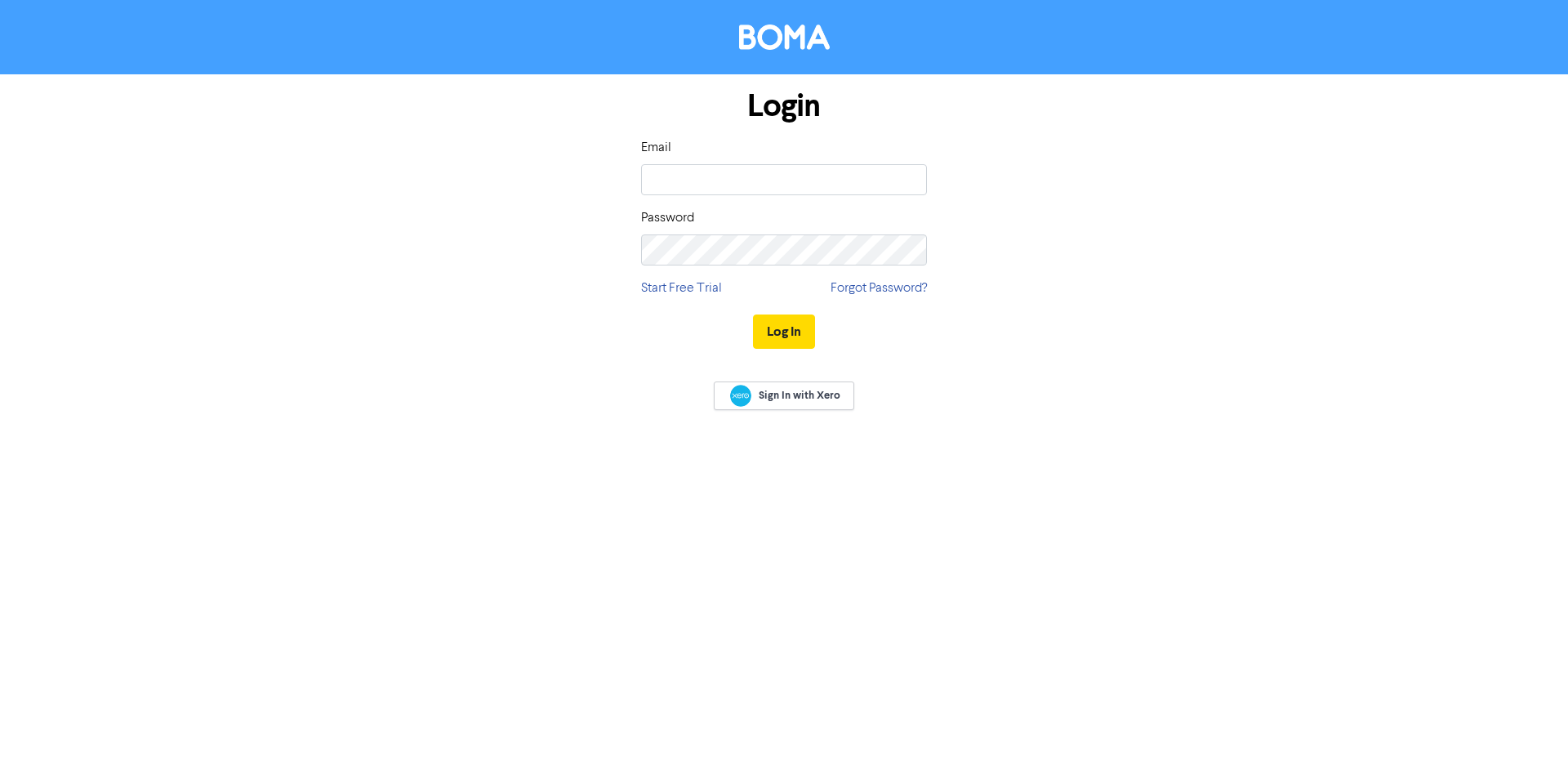
type input "[EMAIL_ADDRESS][DOMAIN_NAME]"
click at [609, 441] on div "Login Email [EMAIL_ADDRESS][DOMAIN_NAME] Password Start Free Trial Forgot Passw…" at bounding box center [784, 386] width 1568 height 772
click at [770, 331] on button "Log In" at bounding box center [784, 332] width 62 height 34
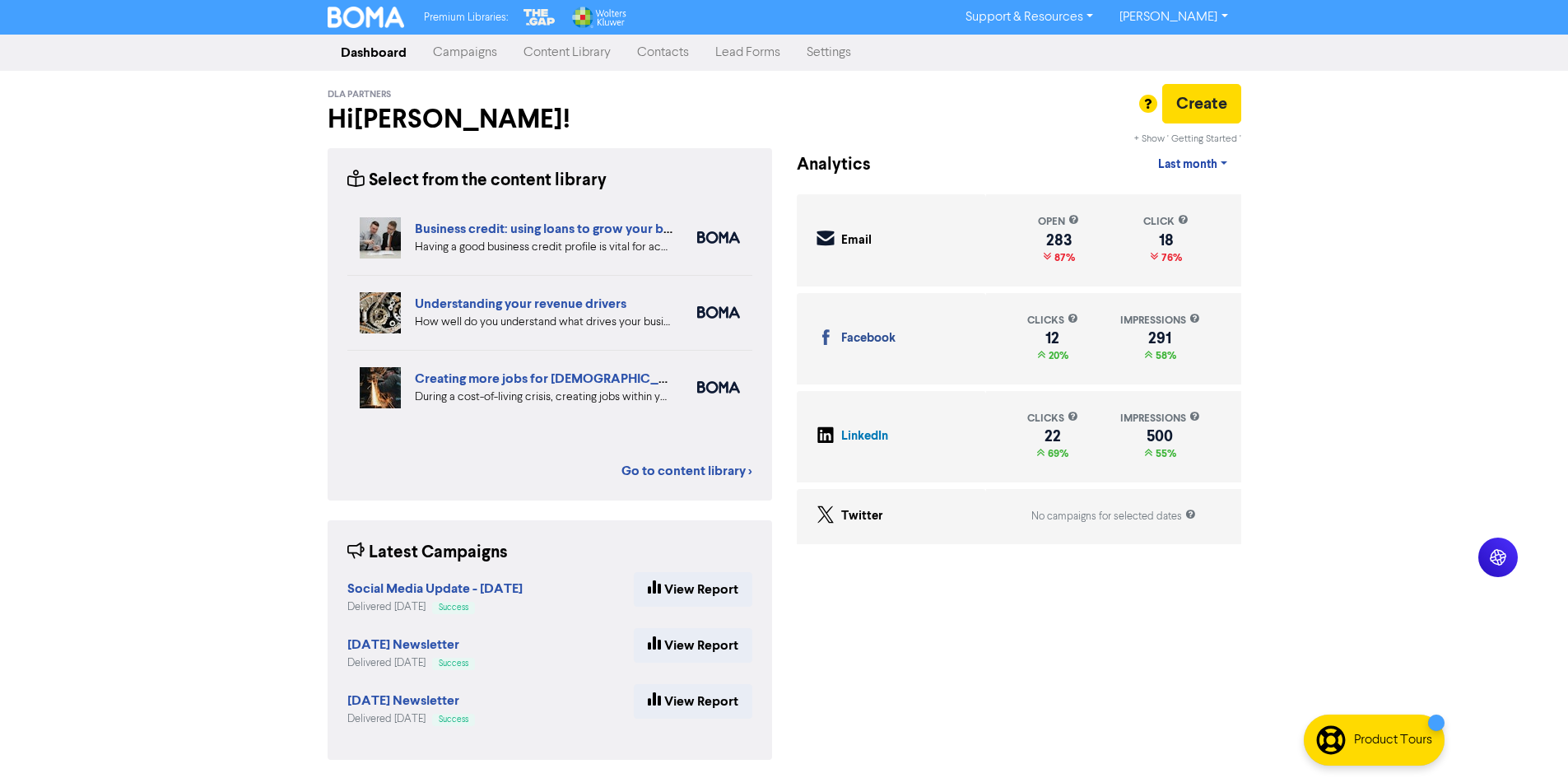
click at [295, 611] on div "Premium Libraries: Support & Resources Video Tutorials FAQ & Guides Marketing E…" at bounding box center [784, 389] width 1568 height 778
click at [1114, 727] on div "+ Show ' Getting Started ' Analytics Last month Last 7 days Last month Custom d…" at bounding box center [1019, 464] width 469 height 631
click at [254, 496] on div "Premium Libraries: Support & Resources Video Tutorials FAQ & Guides Marketing E…" at bounding box center [784, 389] width 1568 height 778
click at [299, 482] on div "Premium Libraries: Support & Resources Video Tutorials FAQ & Guides Marketing E…" at bounding box center [784, 389] width 1568 height 778
click at [281, 534] on div "Premium Libraries: Support & Resources Video Tutorials FAQ & Guides Marketing E…" at bounding box center [784, 389] width 1568 height 778
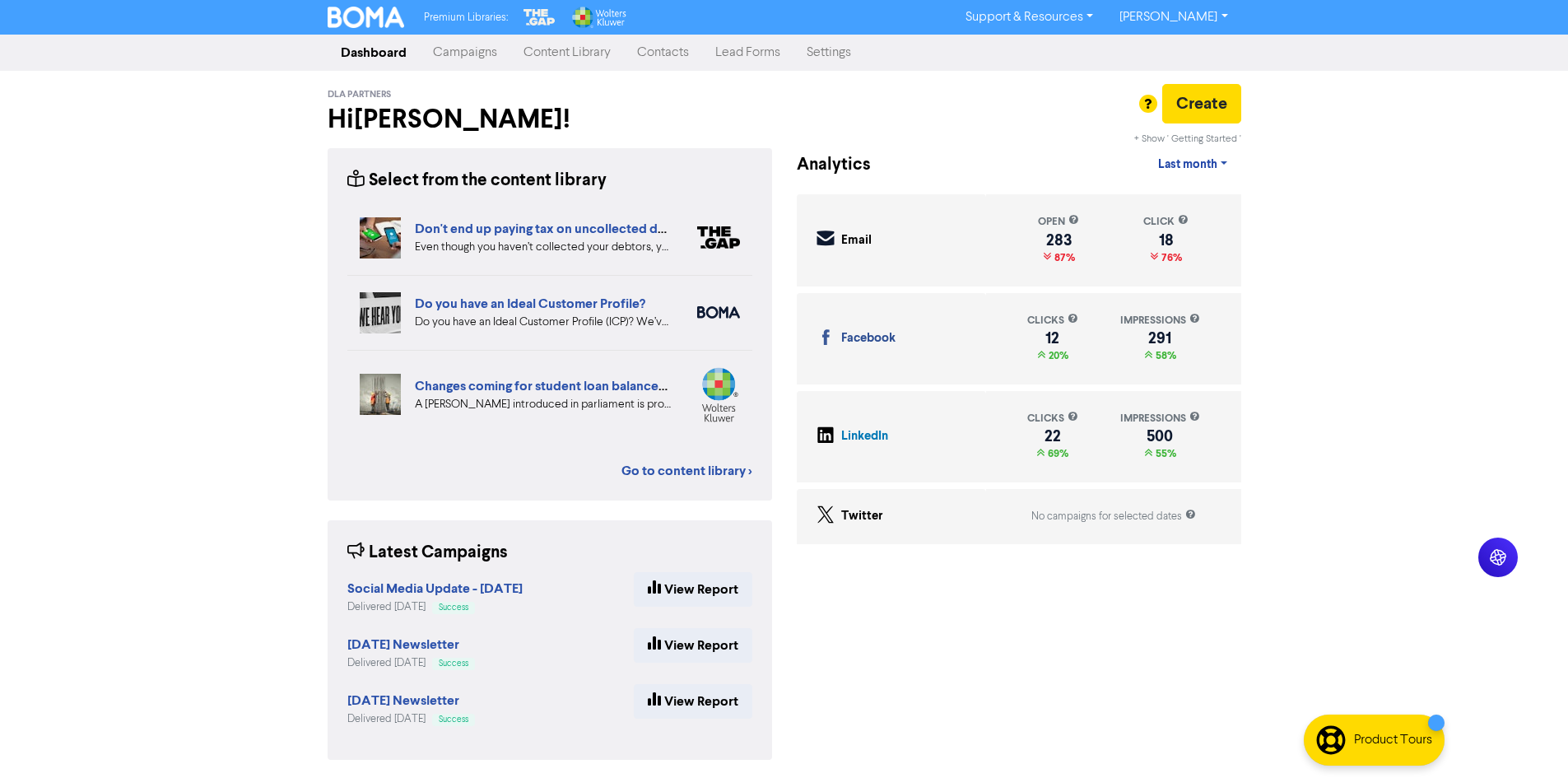
click at [761, 517] on div "Select from the content library Business credit: using loans to grow your busin…" at bounding box center [549, 464] width 469 height 631
click at [535, 59] on link "Content Library" at bounding box center [567, 53] width 114 height 33
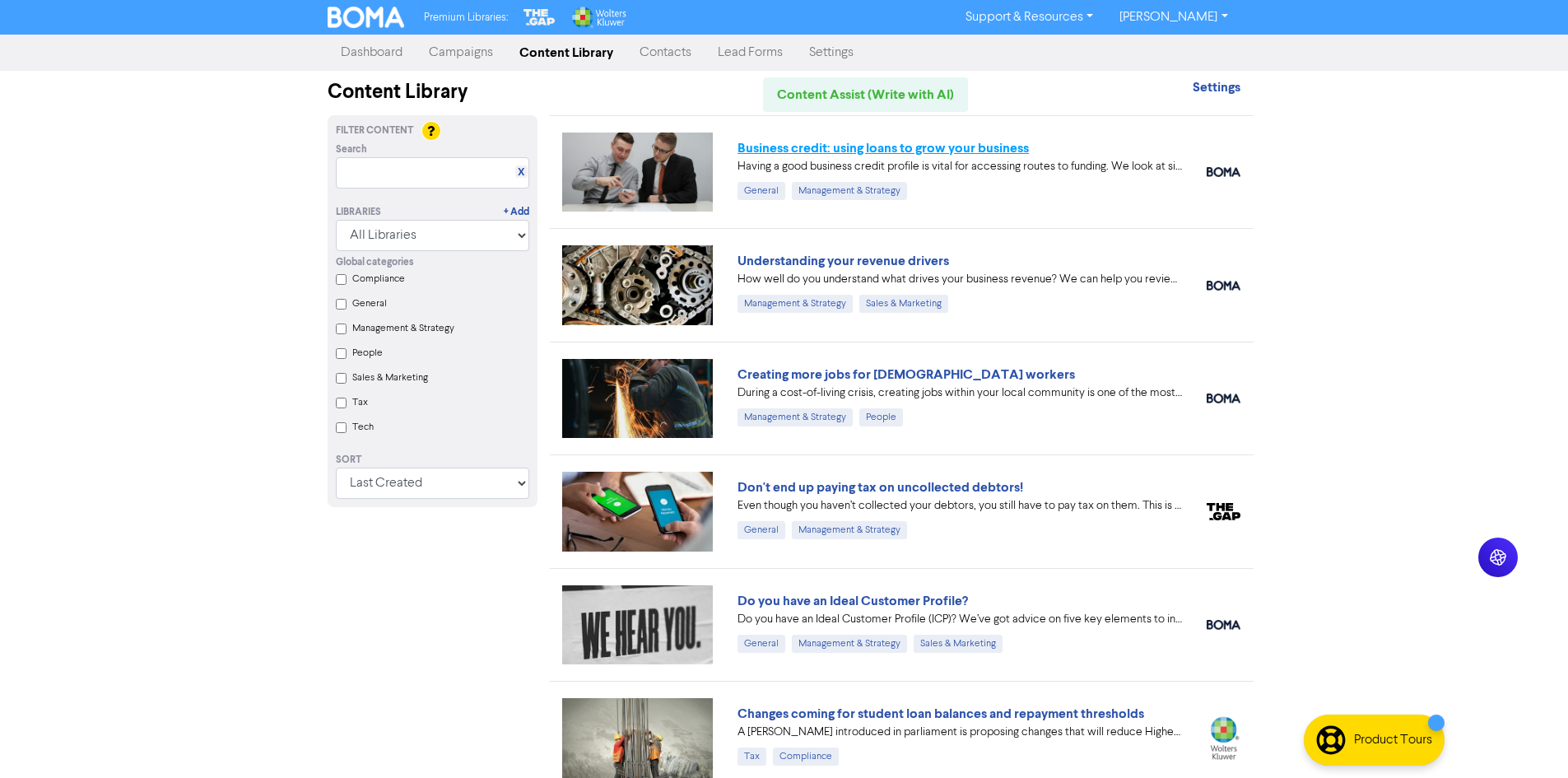
click at [758, 146] on link "Business credit: using loans to grow your business" at bounding box center [883, 149] width 291 height 17
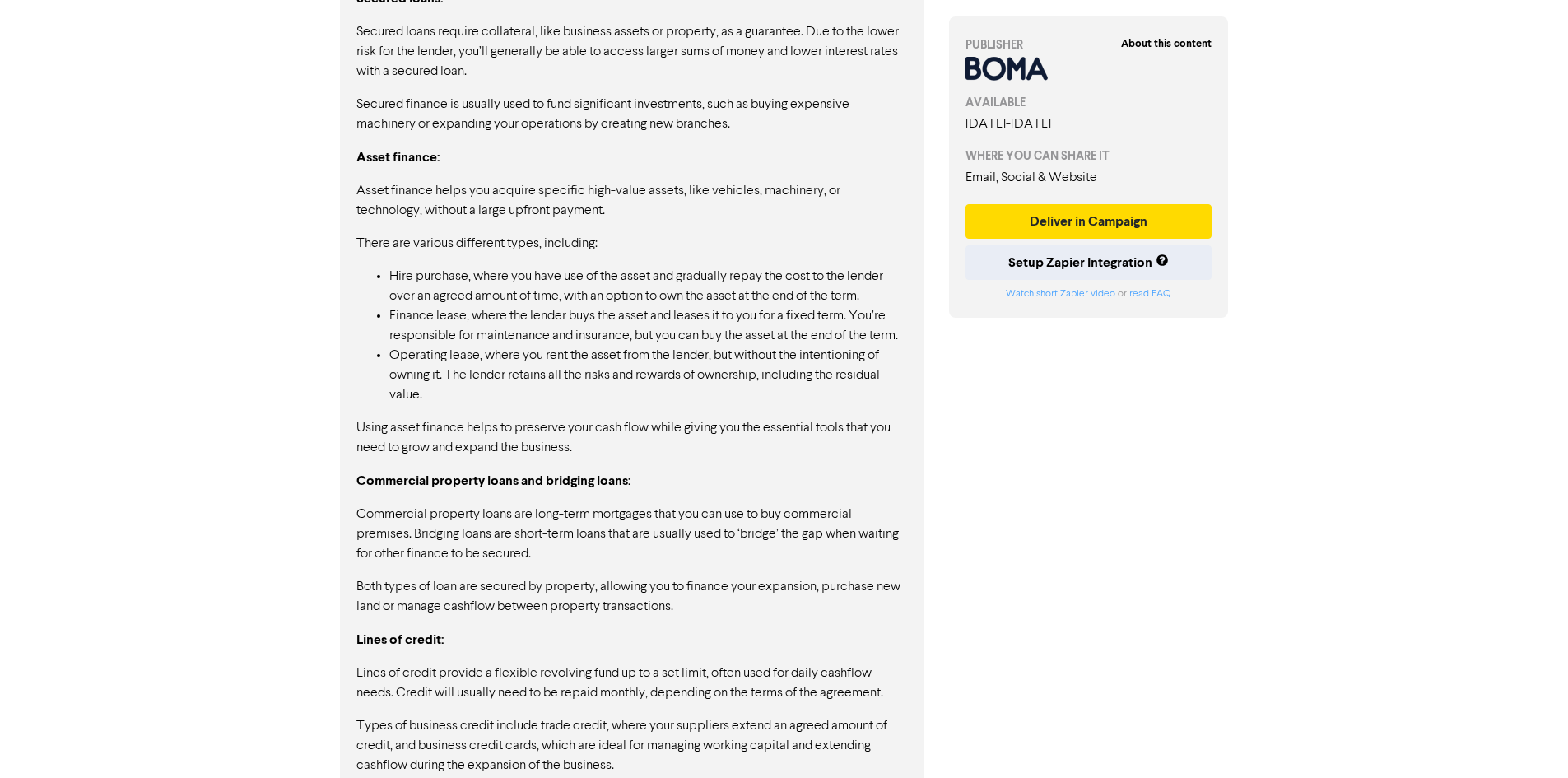
scroll to position [2182, 0]
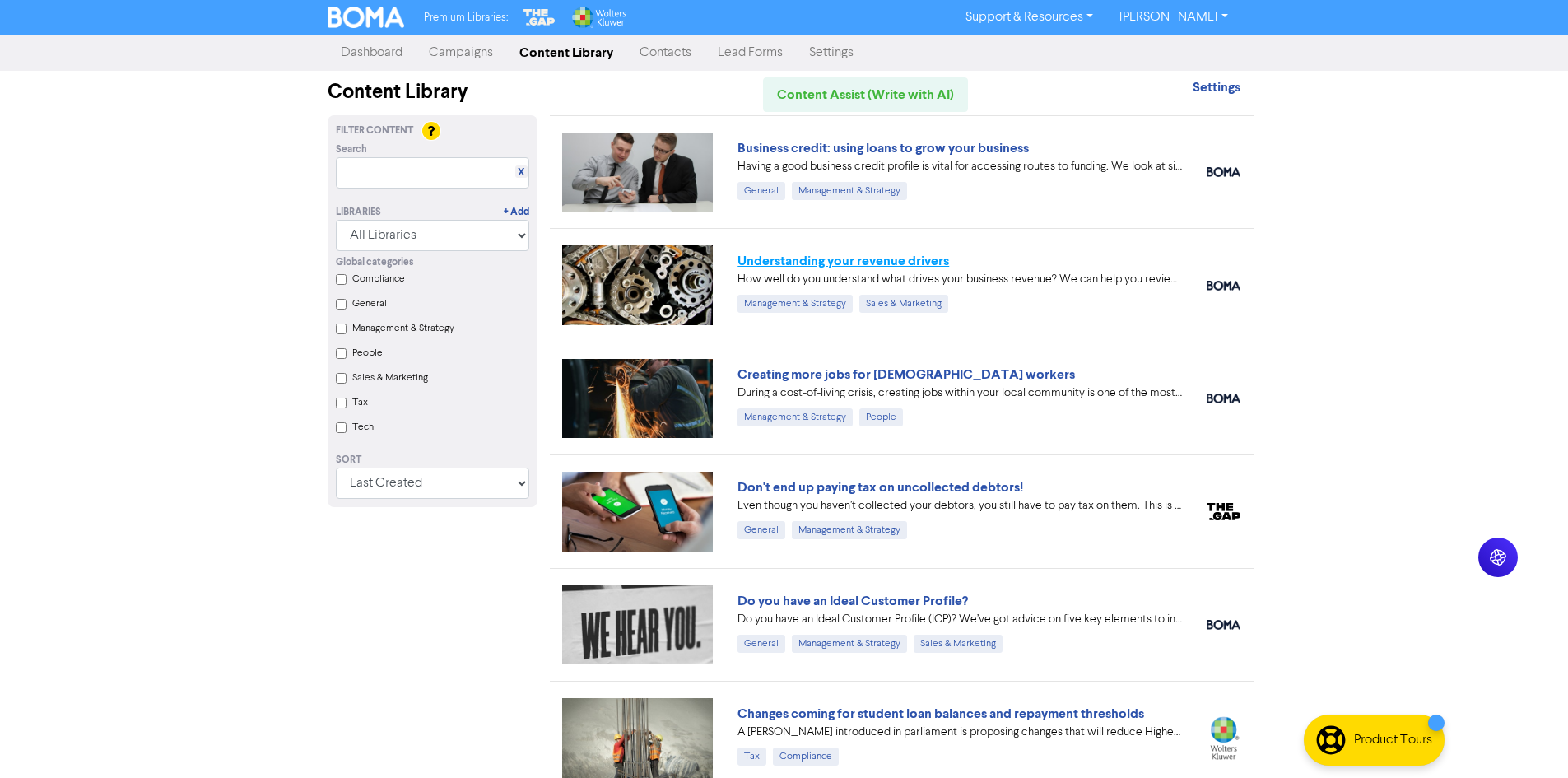
click at [776, 261] on link "Understanding your revenue drivers" at bounding box center [843, 261] width 211 height 17
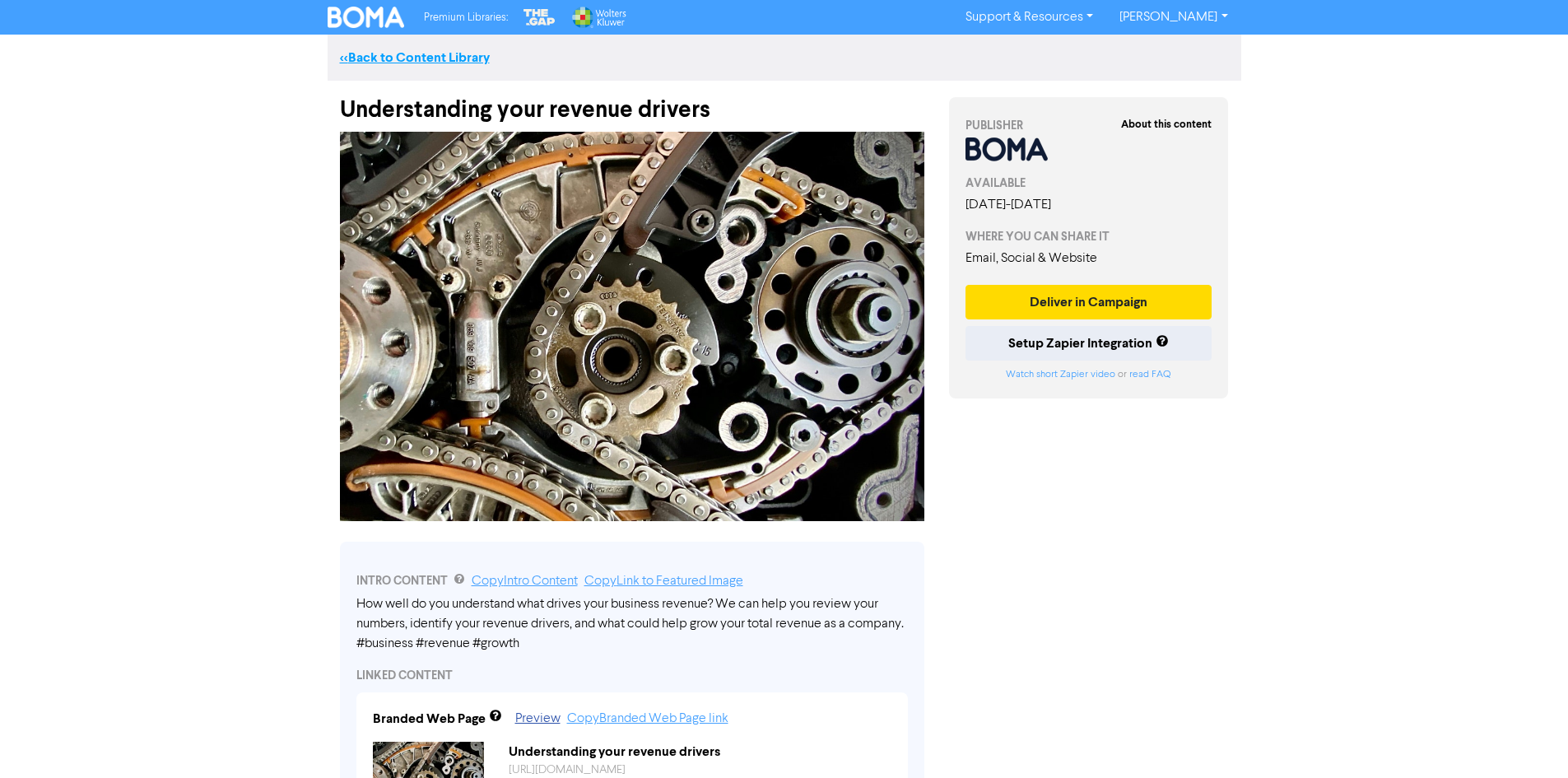
click at [371, 55] on link "<< Back to Content Library" at bounding box center [415, 58] width 150 height 17
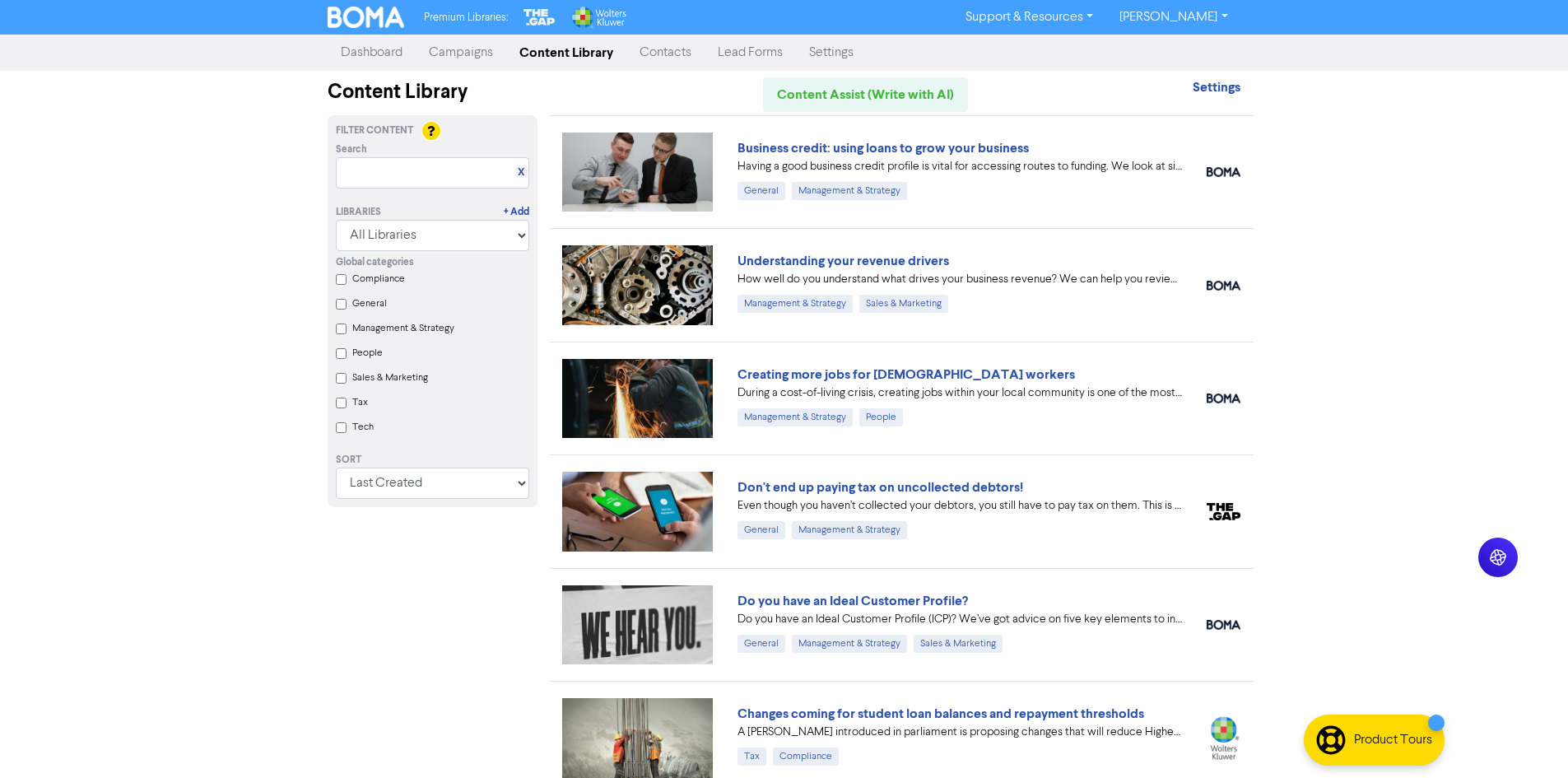
click at [506, 589] on div "Filter Content Search X Libraries + Add All Libraries BOMA Other Partners The G…" at bounding box center [432, 681] width 234 height 1132
click at [841, 719] on link "Changes coming for student loan balances and repayment thresholds" at bounding box center [940, 714] width 407 height 17
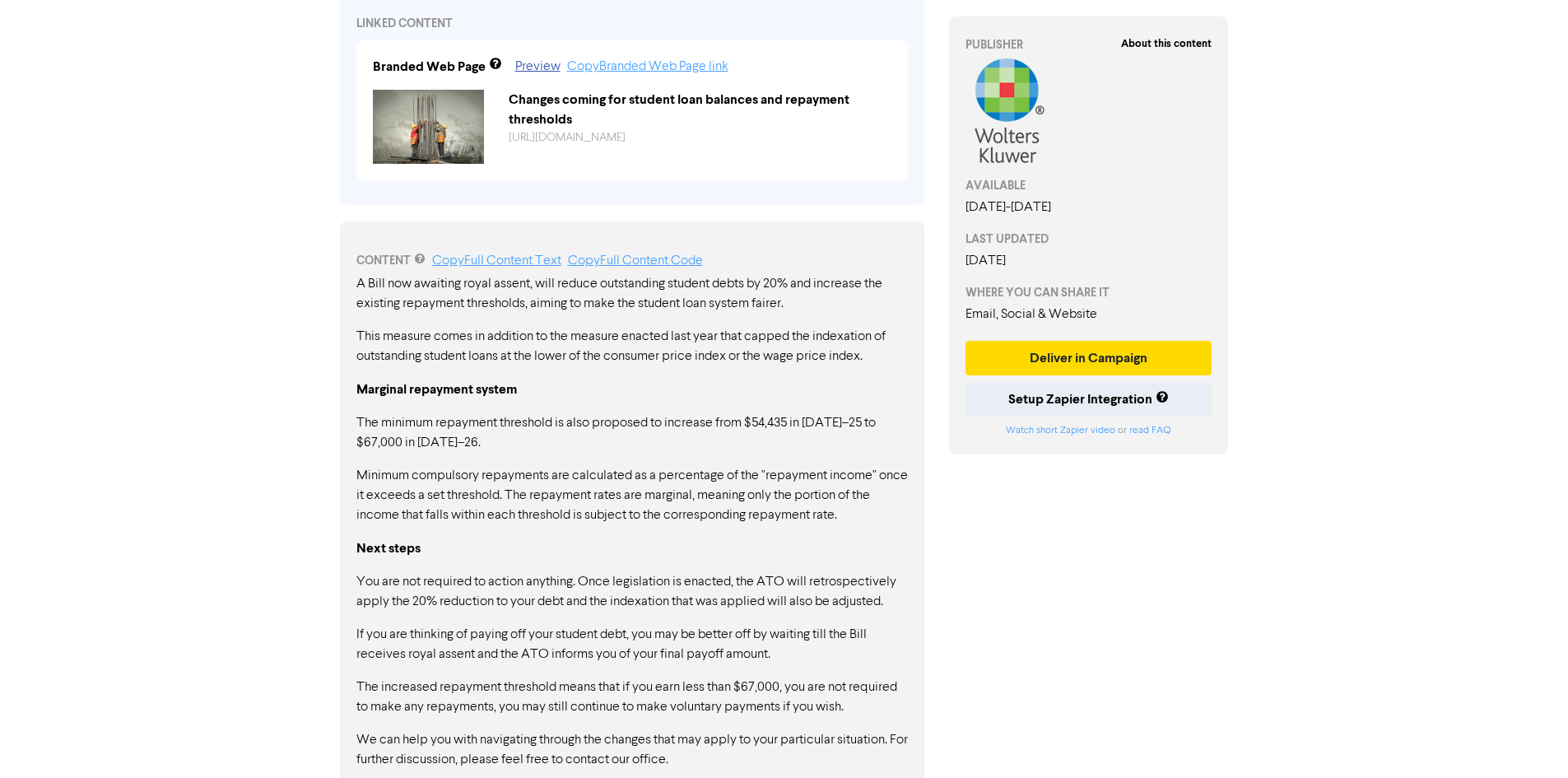
scroll to position [680, 0]
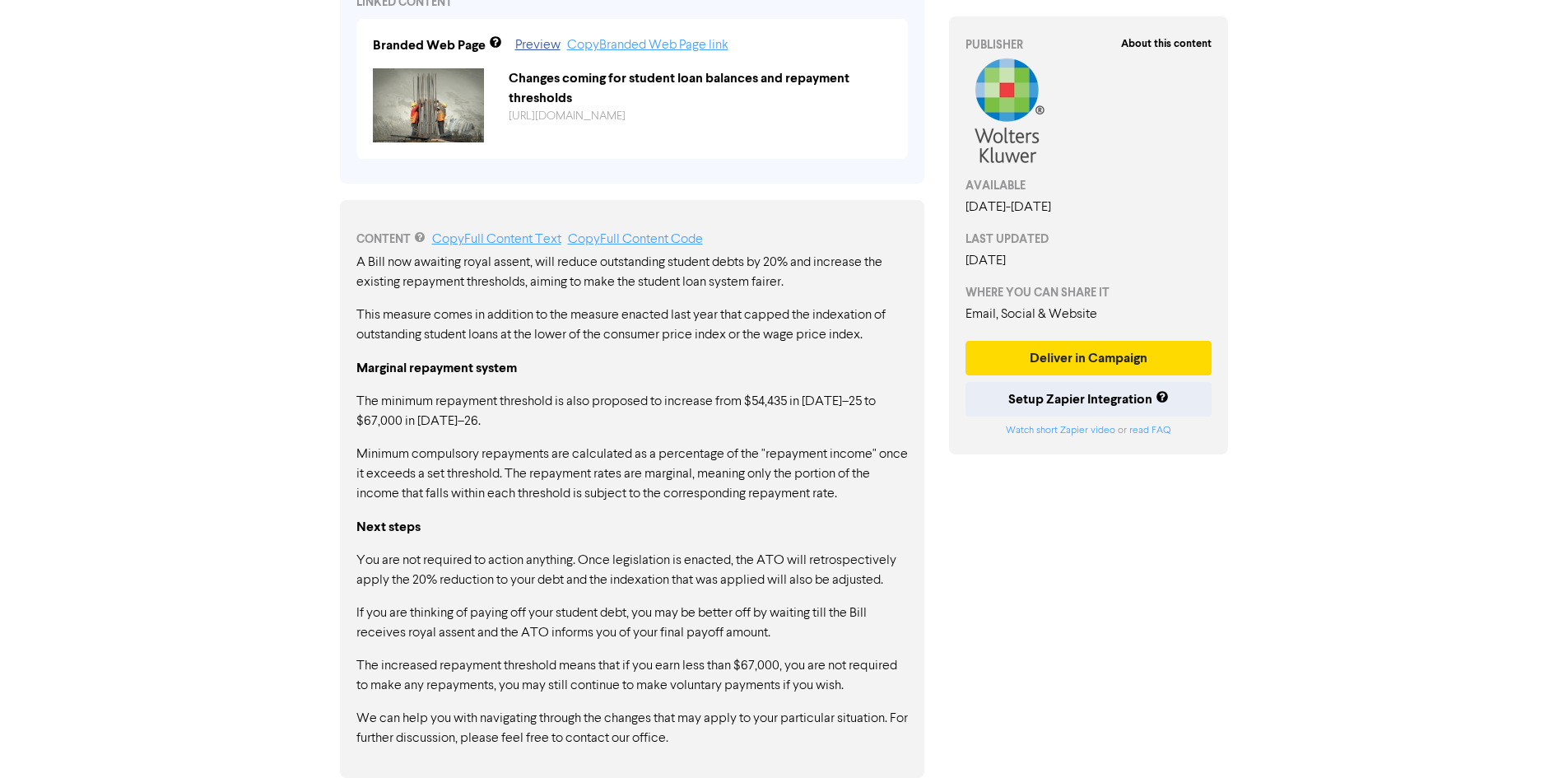
click at [553, 655] on div "A Bill now awaiting royal assent, will reduce outstanding student debts by 20% …" at bounding box center [632, 500] width 552 height 496
click at [876, 577] on p "You are not required to action anything. Once legislation is enacted, the ATO w…" at bounding box center [632, 571] width 552 height 40
click at [845, 675] on p "The increased repayment threshold means that if you earn less than $67,000, you…" at bounding box center [632, 676] width 552 height 40
click at [854, 687] on p "The increased repayment threshold means that if you earn less than $67,000, you…" at bounding box center [632, 676] width 552 height 40
click at [622, 563] on p "You are not required to action anything. Once legislation is enacted, the ATO w…" at bounding box center [632, 571] width 552 height 40
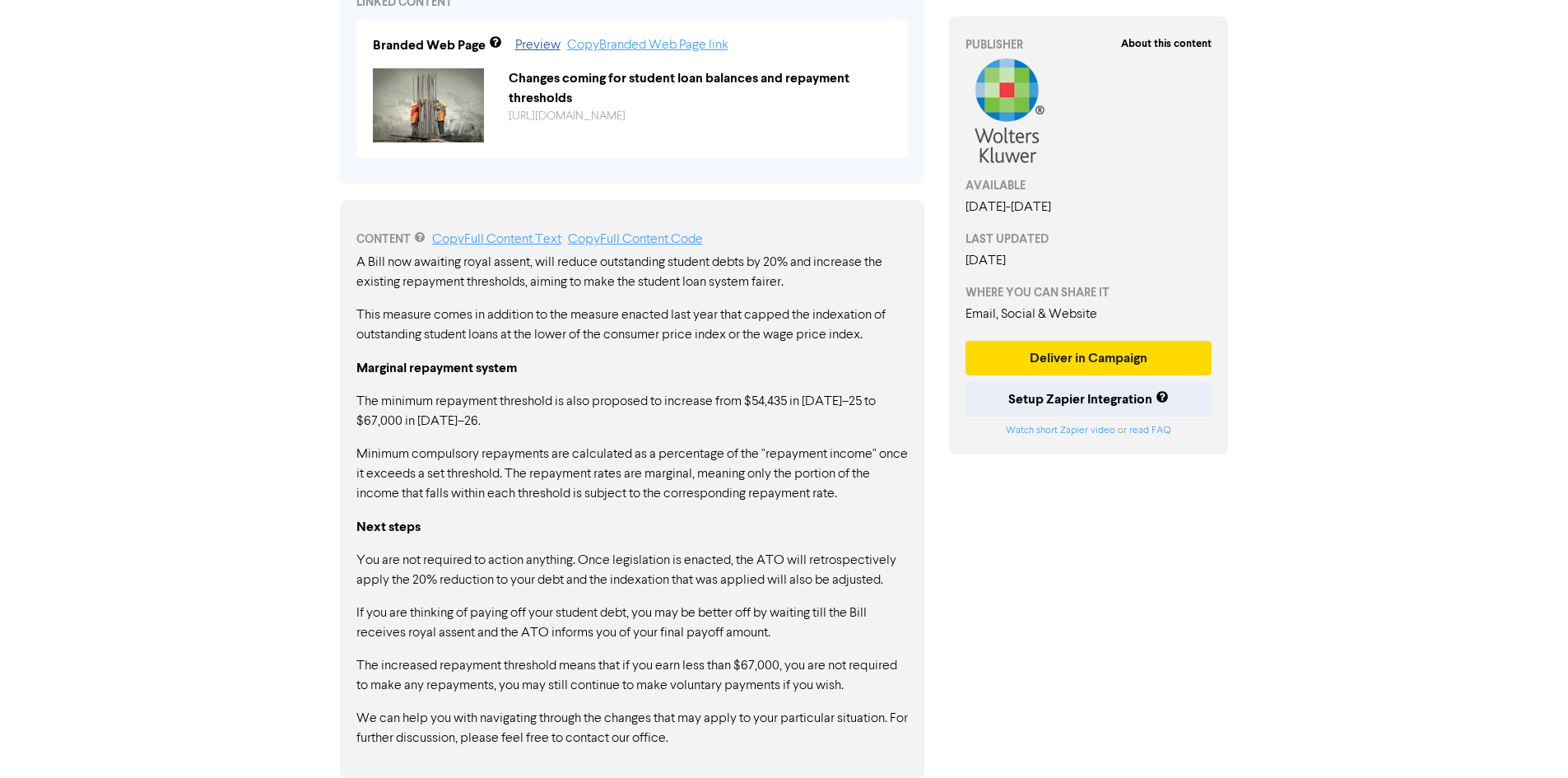
click at [669, 443] on div "A Bill now awaiting royal assent, will reduce outstanding student debts by 20% …" at bounding box center [632, 500] width 552 height 496
click at [601, 568] on p "You are not required to action anything. Once legislation is enacted, the ATO w…" at bounding box center [632, 571] width 552 height 40
click at [618, 593] on div "A Bill now awaiting royal assent, will reduce outstanding student debts by 20% …" at bounding box center [632, 500] width 552 height 496
click at [608, 666] on p "The increased repayment threshold means that if you earn less than $67,000, you…" at bounding box center [632, 676] width 552 height 40
click at [672, 707] on div "A Bill now awaiting royal assent, will reduce outstanding student debts by 20% …" at bounding box center [632, 500] width 552 height 496
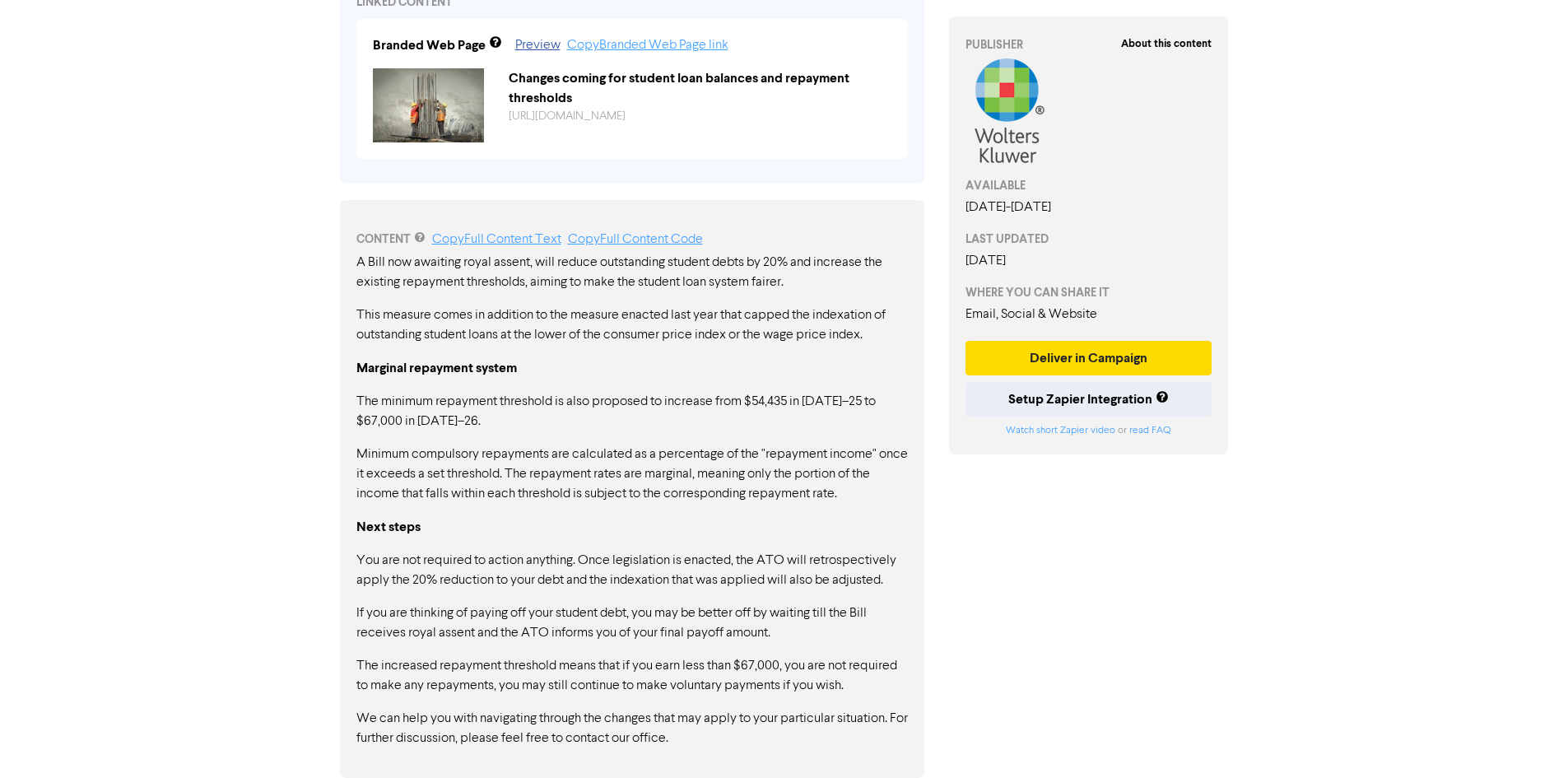
click at [671, 737] on p "We can help you with navigating through the changes that may apply to your part…" at bounding box center [632, 728] width 552 height 40
click at [687, 738] on p "We can help you with navigating through the changes that may apply to your part…" at bounding box center [632, 728] width 552 height 40
click at [713, 746] on p "We can help you with navigating through the changes that may apply to your part…" at bounding box center [632, 728] width 552 height 40
click at [681, 744] on p "We can help you with navigating through the changes that may apply to your part…" at bounding box center [632, 728] width 552 height 40
click at [702, 723] on p "We can help you with navigating through the changes that may apply to your part…" at bounding box center [632, 728] width 552 height 40
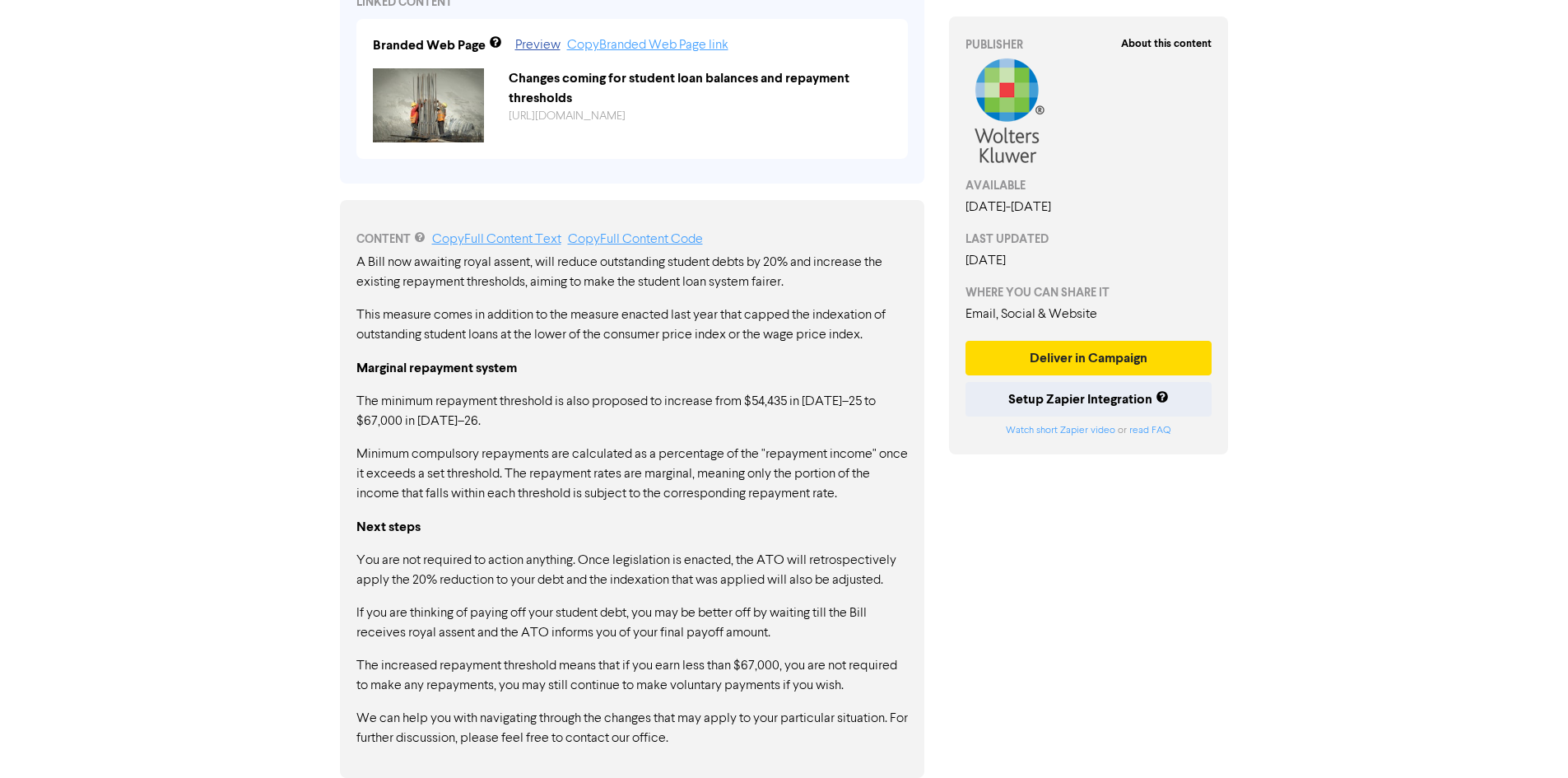
click at [738, 724] on p "We can help you with navigating through the changes that may apply to your part…" at bounding box center [632, 728] width 552 height 40
click at [800, 679] on p "The increased repayment threshold means that if you earn less than $67,000, you…" at bounding box center [632, 676] width 552 height 40
click at [784, 666] on p "The increased repayment threshold means that if you earn less than $67,000, you…" at bounding box center [632, 676] width 552 height 40
click at [885, 693] on p "The increased repayment threshold means that if you earn less than $67,000, you…" at bounding box center [632, 676] width 552 height 40
click at [790, 619] on p "If you are thinking of paying off your student debt, you may be better off by w…" at bounding box center [632, 624] width 552 height 40
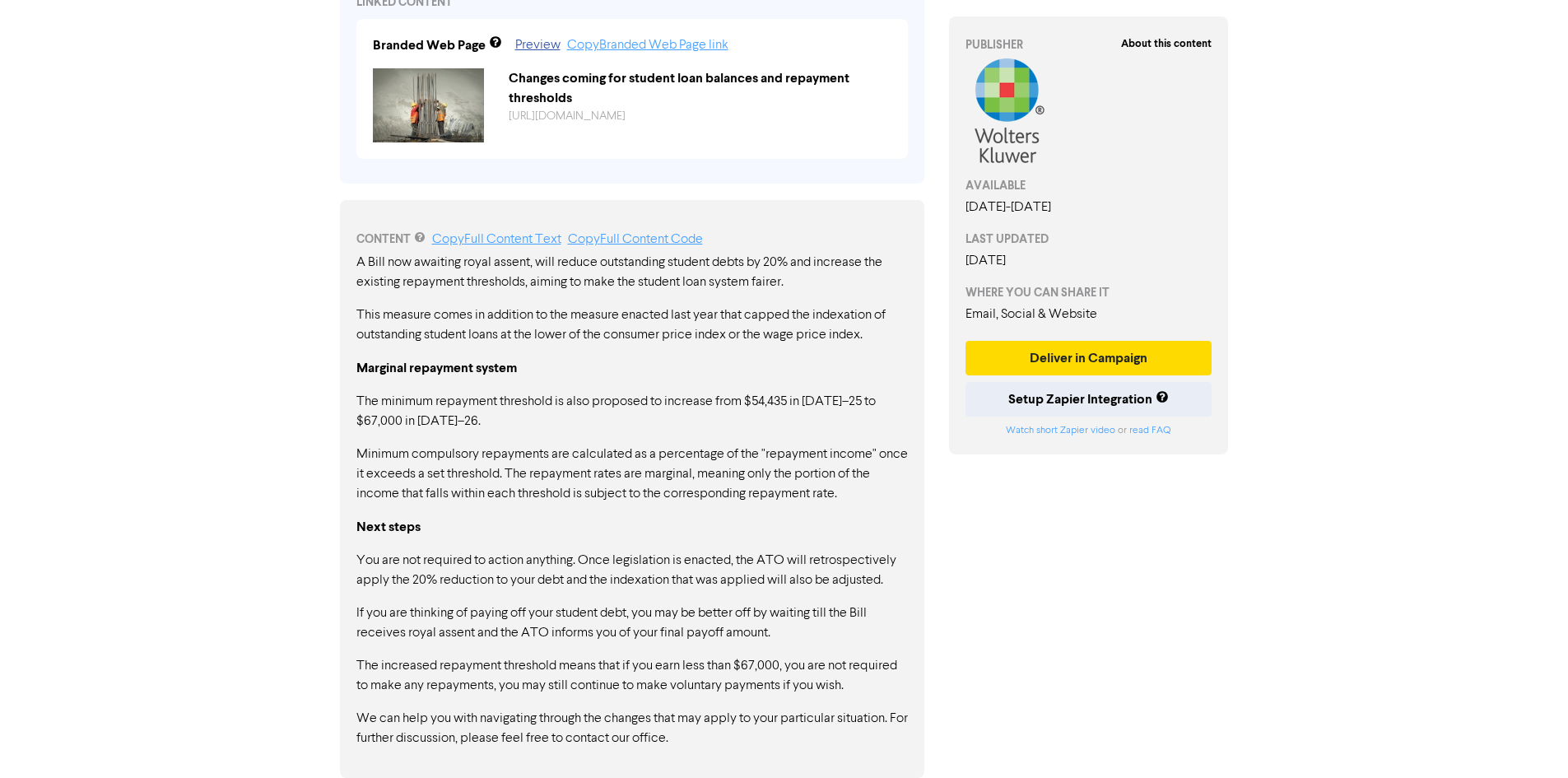
click at [638, 730] on p "We can help you with navigating through the changes that may apply to your part…" at bounding box center [632, 728] width 552 height 40
click at [697, 744] on p "We can help you with navigating through the changes that may apply to your part…" at bounding box center [632, 728] width 552 height 40
click at [603, 680] on p "The increased repayment threshold means that if you earn less than $67,000, you…" at bounding box center [632, 676] width 552 height 40
click at [847, 691] on p "The increased repayment threshold means that if you earn less than $67,000, you…" at bounding box center [632, 676] width 552 height 40
click at [701, 742] on p "We can help you with navigating through the changes that may apply to your part…" at bounding box center [632, 728] width 552 height 40
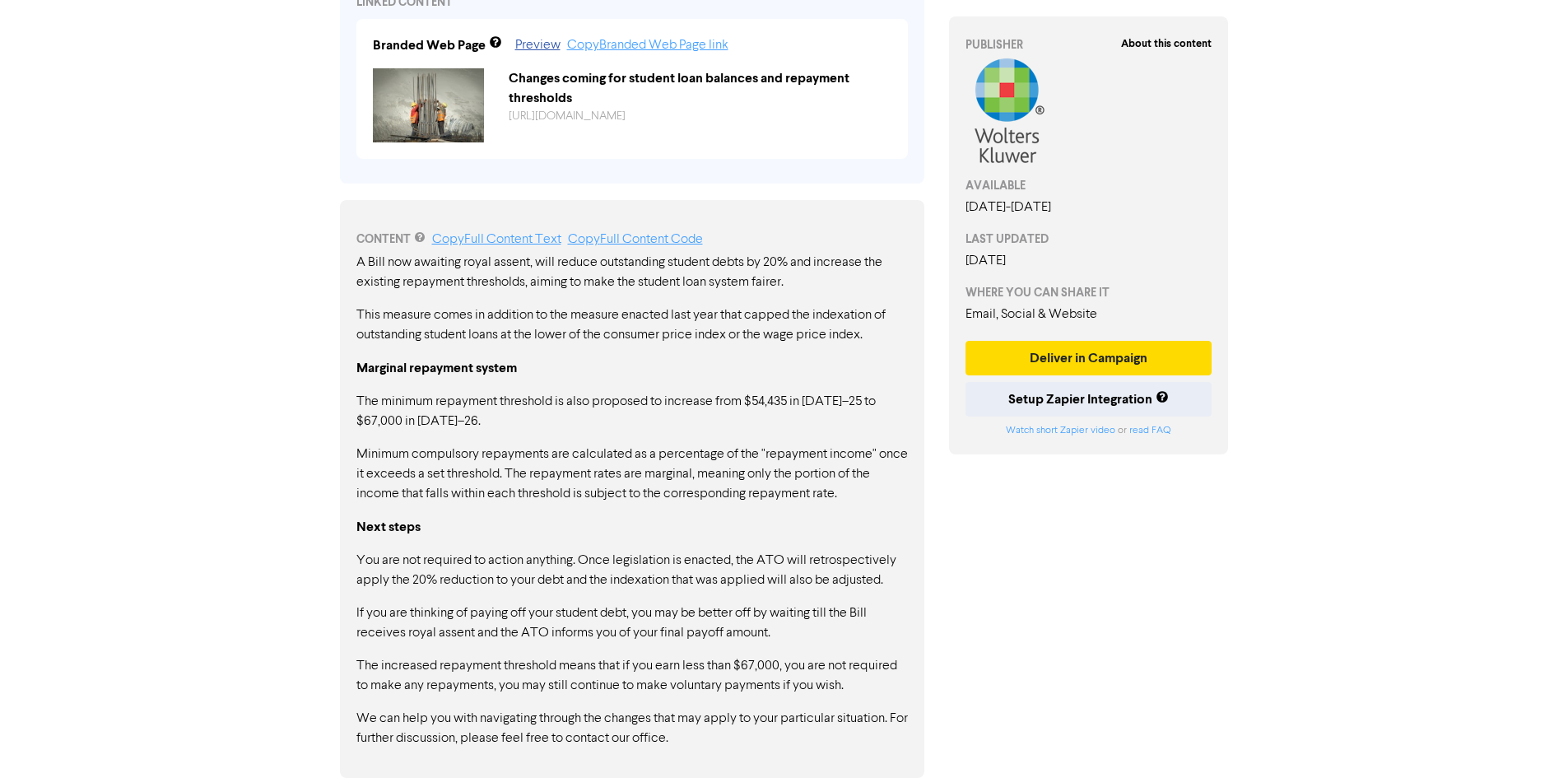
click at [864, 712] on p "We can help you with navigating through the changes that may apply to your part…" at bounding box center [632, 728] width 552 height 40
click at [795, 530] on p "Next steps" at bounding box center [632, 527] width 552 height 21
click at [544, 554] on p "You are not required to action anything. Once legislation is enacted, the ATO w…" at bounding box center [632, 571] width 552 height 40
click at [783, 610] on p "If you are thinking of paying off your student debt, you may be better off by w…" at bounding box center [632, 624] width 552 height 40
click at [813, 402] on p "The minimum repayment threshold is also proposed to increase from $54,435 in 20…" at bounding box center [632, 412] width 552 height 40
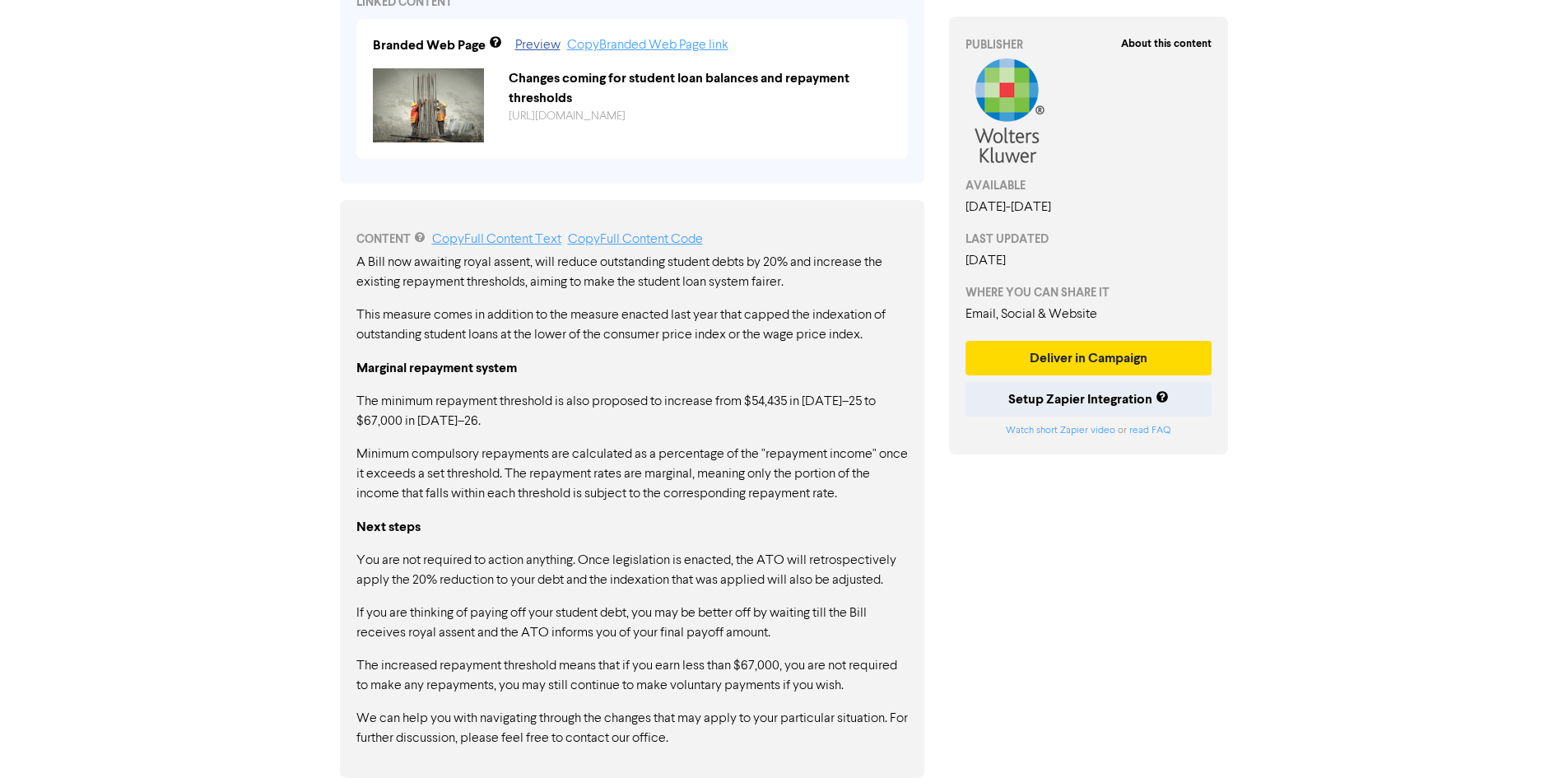
click at [799, 401] on p "The minimum repayment threshold is also proposed to increase from $54,435 in 20…" at bounding box center [632, 412] width 552 height 40
click at [890, 329] on p "This measure comes in addition to the measure enacted last year that capped the…" at bounding box center [632, 325] width 552 height 40
click at [790, 655] on div "A Bill now awaiting royal assent, will reduce outstanding student debts by 20% …" at bounding box center [632, 500] width 552 height 496
click at [865, 726] on p "We can help you with navigating through the changes that may apply to your part…" at bounding box center [632, 728] width 552 height 40
click at [773, 539] on div "A Bill now awaiting royal assent, will reduce outstanding student debts by 20% …" at bounding box center [632, 500] width 552 height 496
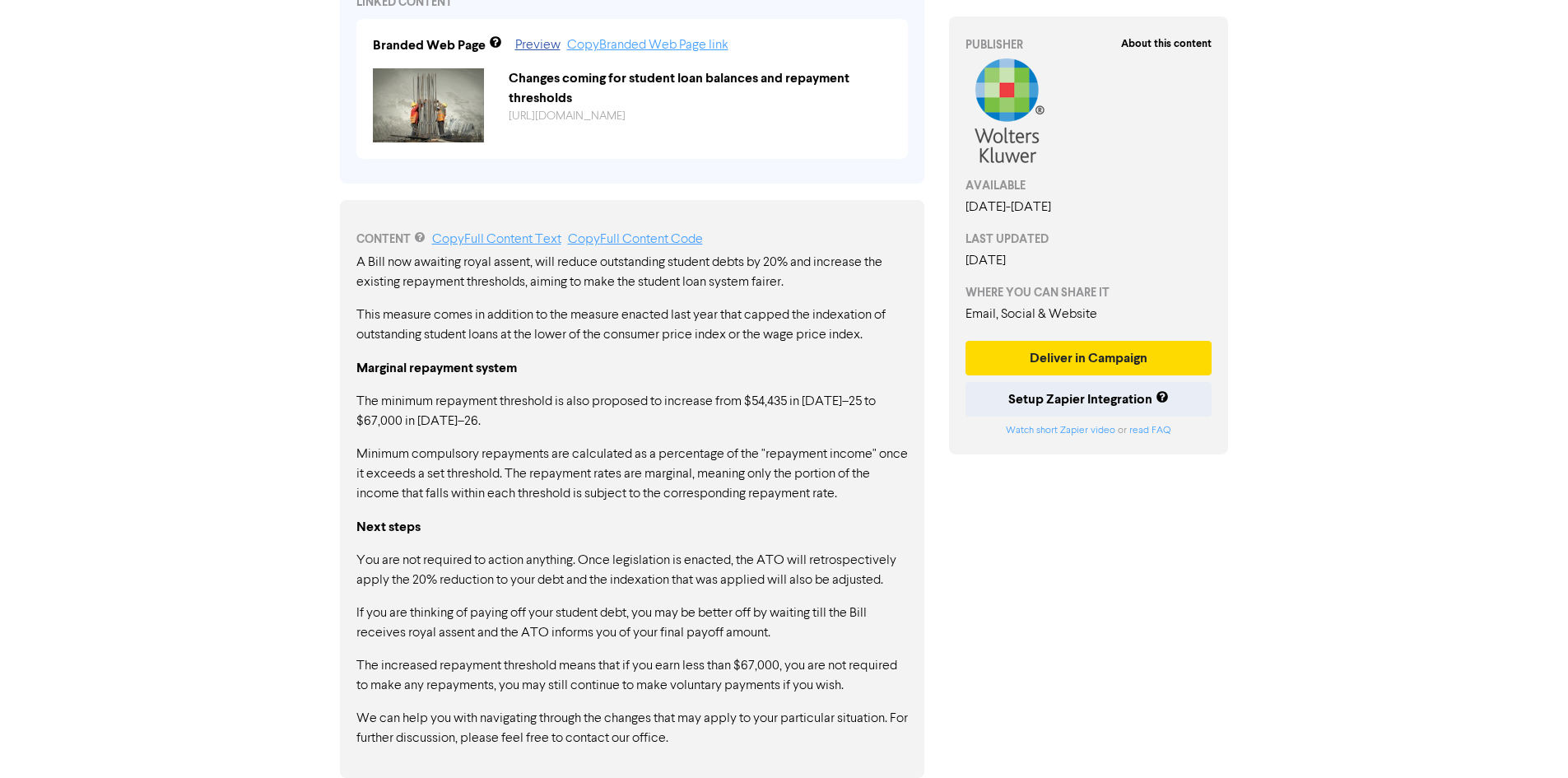
click at [638, 434] on div "A Bill now awaiting royal assent, will reduce outstanding student debts by 20% …" at bounding box center [632, 500] width 552 height 496
click at [641, 503] on p "Minimum compulsory repayments are calculated as a percentage of the "repayment …" at bounding box center [632, 474] width 552 height 59
click at [675, 583] on p "You are not required to action anything. Once legislation is enacted, the ATO w…" at bounding box center [632, 571] width 552 height 40
click at [743, 663] on p "The increased repayment threshold means that if you earn less than $67,000, you…" at bounding box center [632, 676] width 552 height 40
click at [732, 739] on p "We can help you with navigating through the changes that may apply to your part…" at bounding box center [632, 728] width 552 height 40
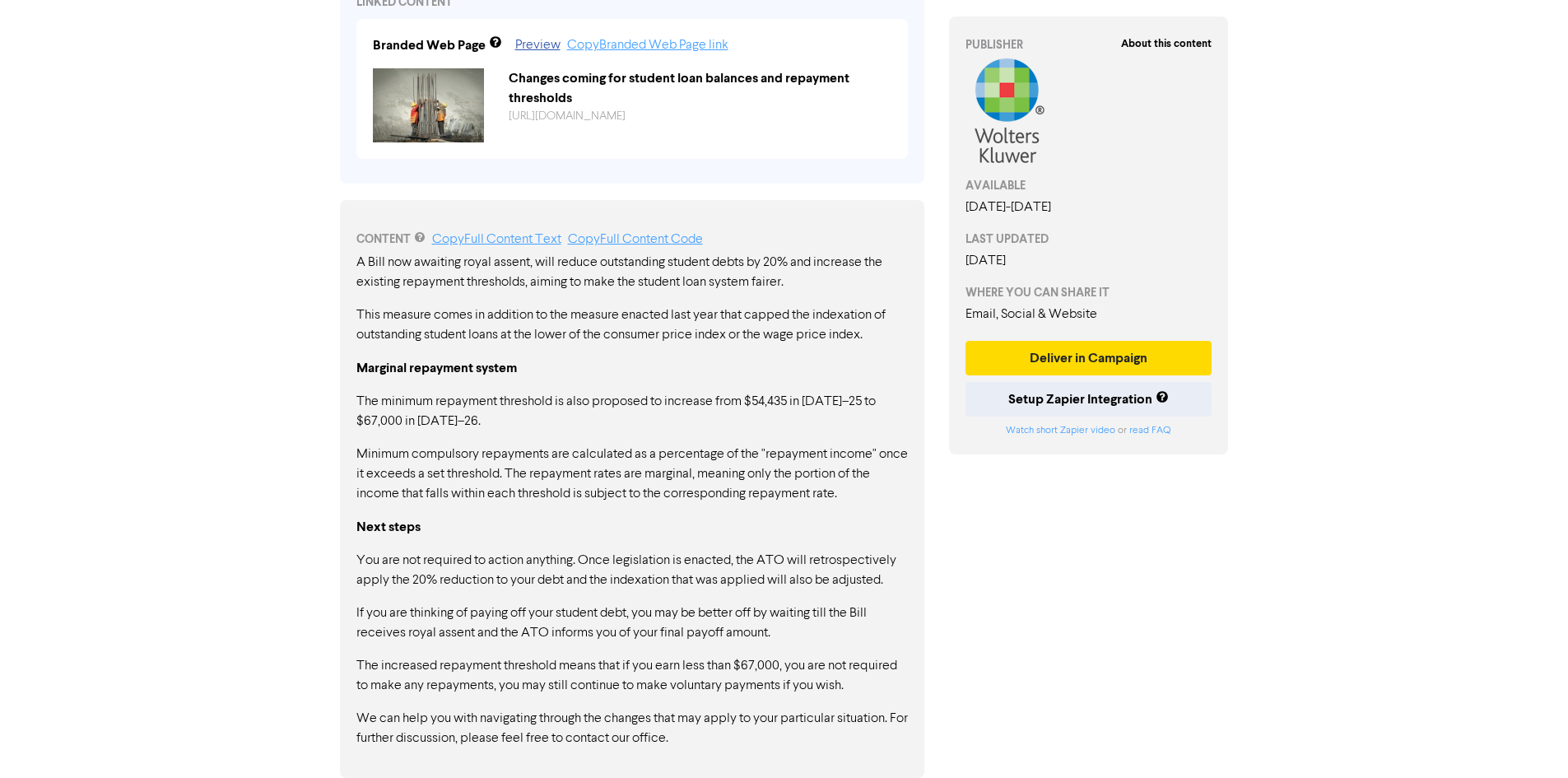
click at [701, 735] on p "We can help you with navigating through the changes that may apply to your part…" at bounding box center [632, 728] width 552 height 40
click at [884, 705] on div "A Bill now awaiting royal assent, will reduce outstanding student debts by 20% …" at bounding box center [632, 500] width 552 height 496
click at [900, 455] on p "Minimum compulsory repayments are calculated as a percentage of the "repayment …" at bounding box center [632, 474] width 552 height 59
click at [856, 493] on p "Minimum compulsory repayments are calculated as a percentage of the "repayment …" at bounding box center [632, 474] width 552 height 59
